Goal: Find specific page/section: Find specific page/section

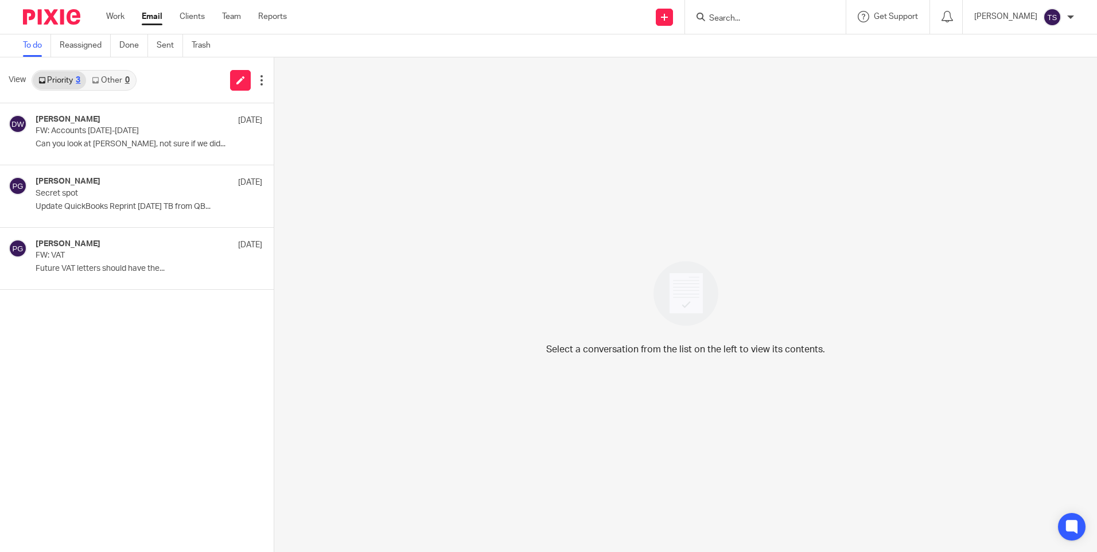
click at [757, 22] on input "Search" at bounding box center [759, 19] width 103 height 10
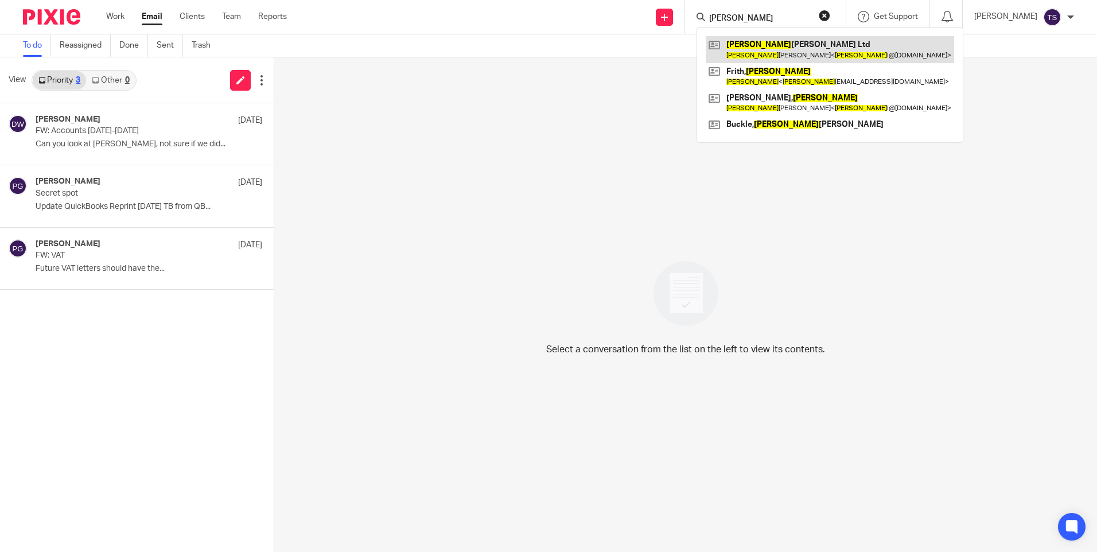
type input "[PERSON_NAME]"
click at [803, 49] on link at bounding box center [830, 49] width 248 height 26
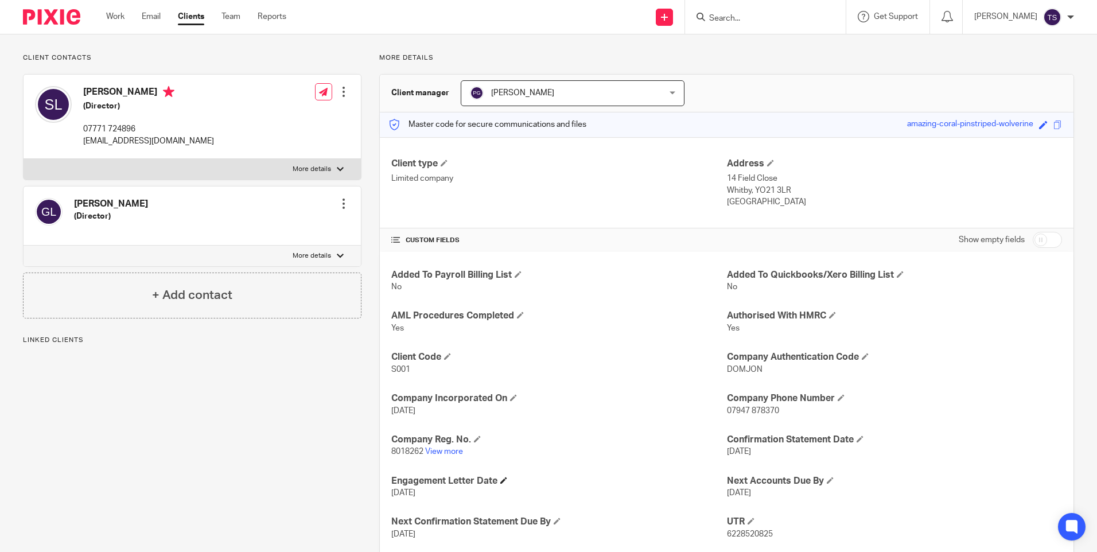
scroll to position [172, 0]
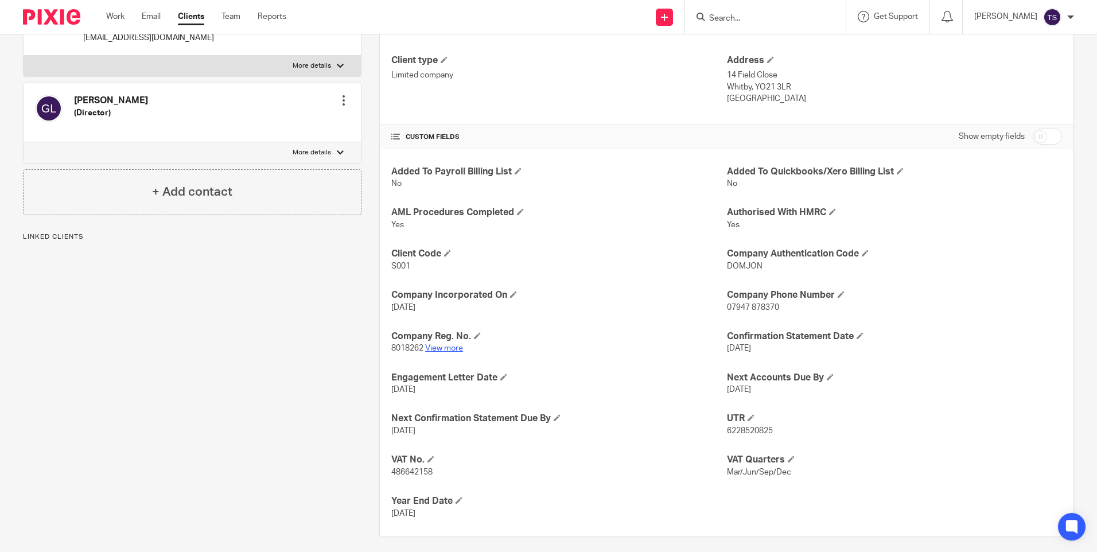
click at [452, 344] on link "View more" at bounding box center [444, 348] width 38 height 8
click at [751, 10] on form at bounding box center [769, 17] width 122 height 14
click at [426, 351] on link "View more" at bounding box center [444, 348] width 38 height 8
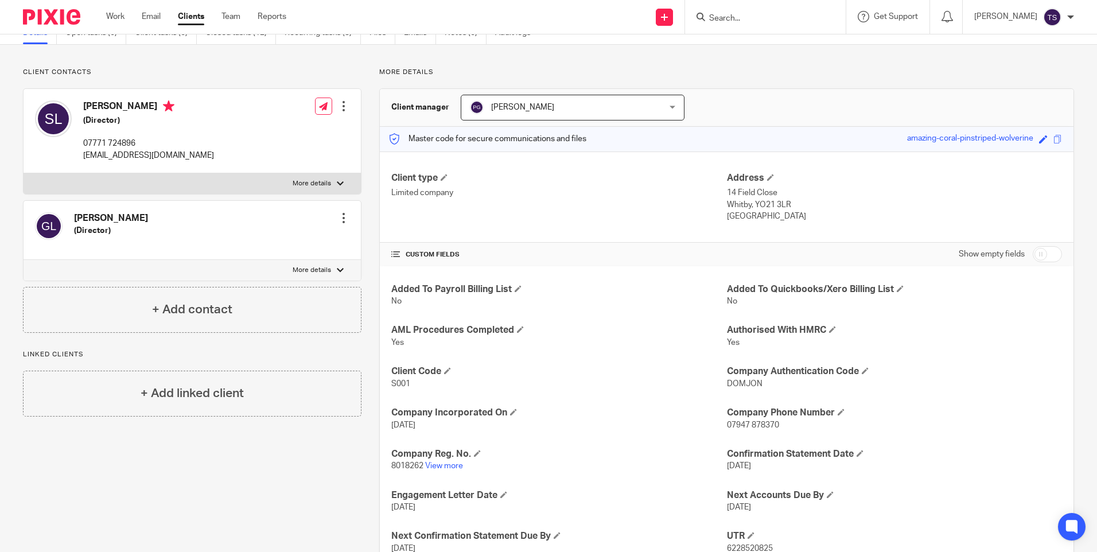
scroll to position [0, 0]
